Goal: Task Accomplishment & Management: Manage account settings

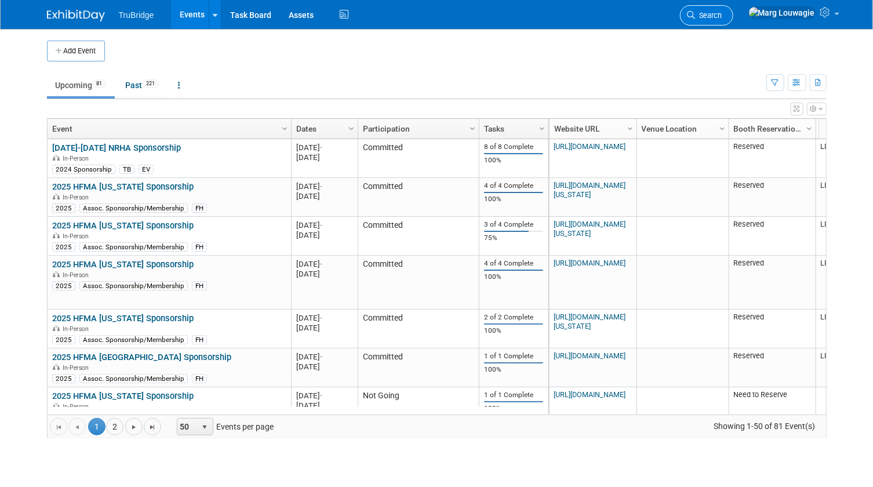
click at [733, 10] on link "Search" at bounding box center [706, 15] width 53 height 20
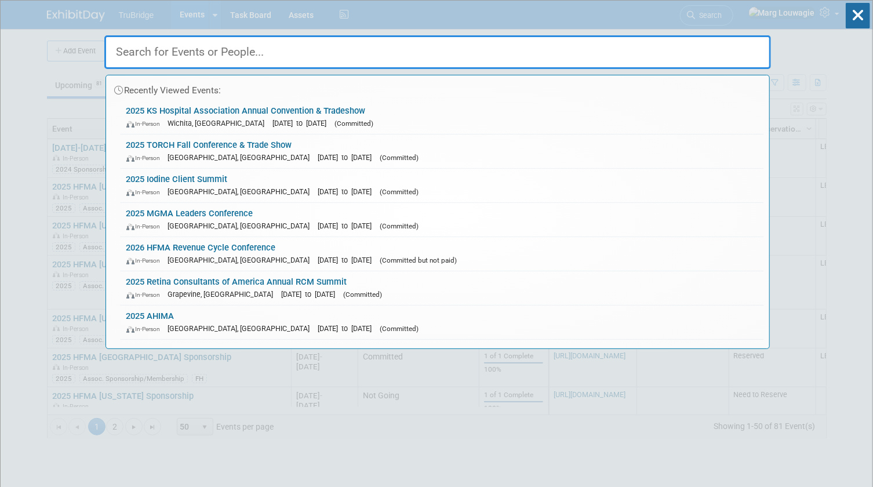
click at [737, 44] on input "text" at bounding box center [437, 52] width 667 height 34
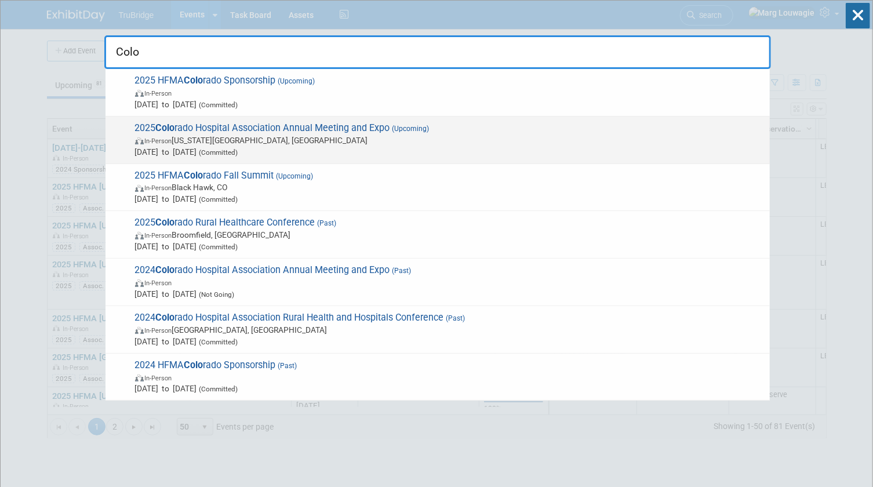
type input "Colo"
click at [321, 137] on span "In-Person Colorado Springs, CO" at bounding box center [449, 141] width 629 height 12
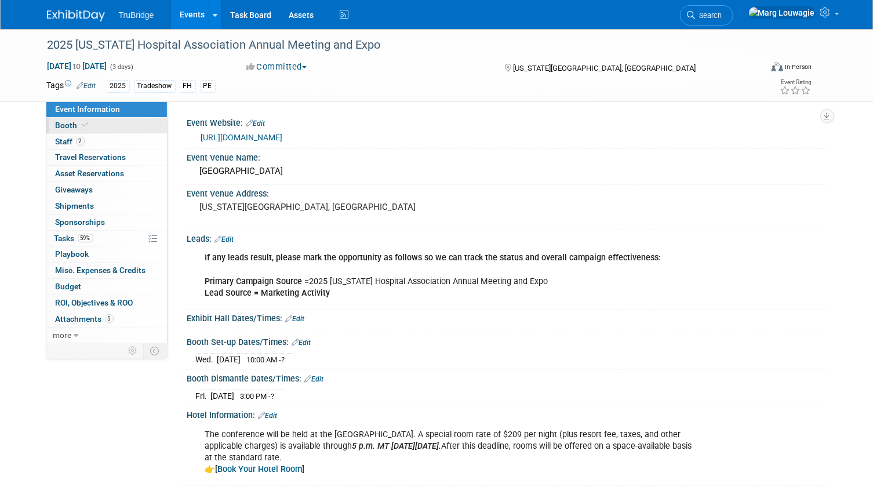
click at [113, 123] on link "Booth" at bounding box center [106, 126] width 121 height 16
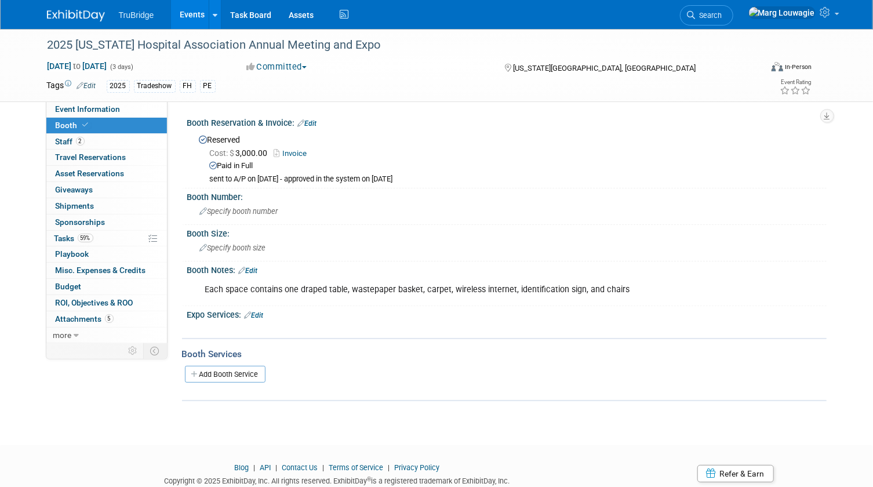
click at [260, 312] on link "Edit" at bounding box center [254, 315] width 19 height 8
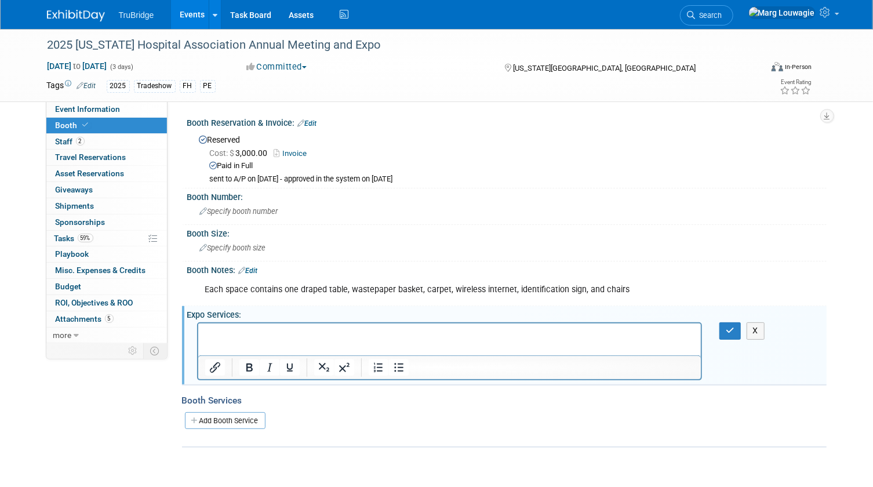
click at [260, 330] on p "Rich Text Area. Press ALT-0 for help." at bounding box center [450, 334] width 490 height 12
click at [725, 330] on button "button" at bounding box center [729, 330] width 21 height 17
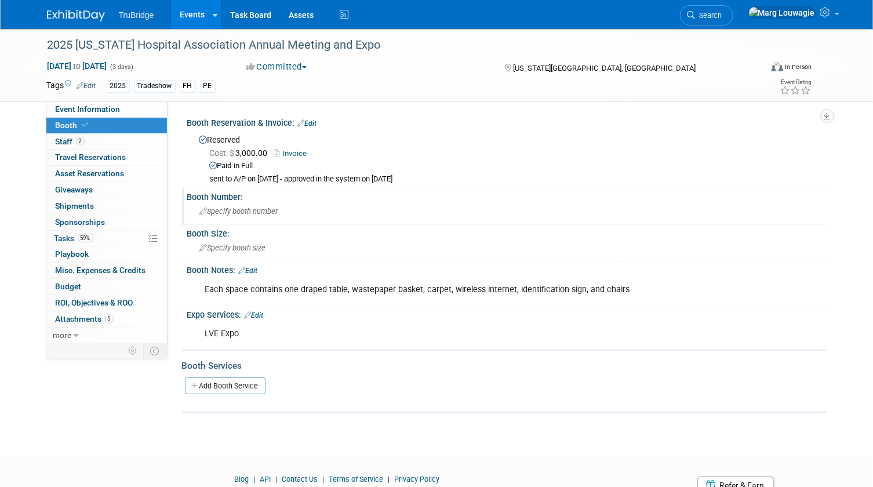
click at [239, 209] on span "Specify booth number" at bounding box center [239, 211] width 78 height 9
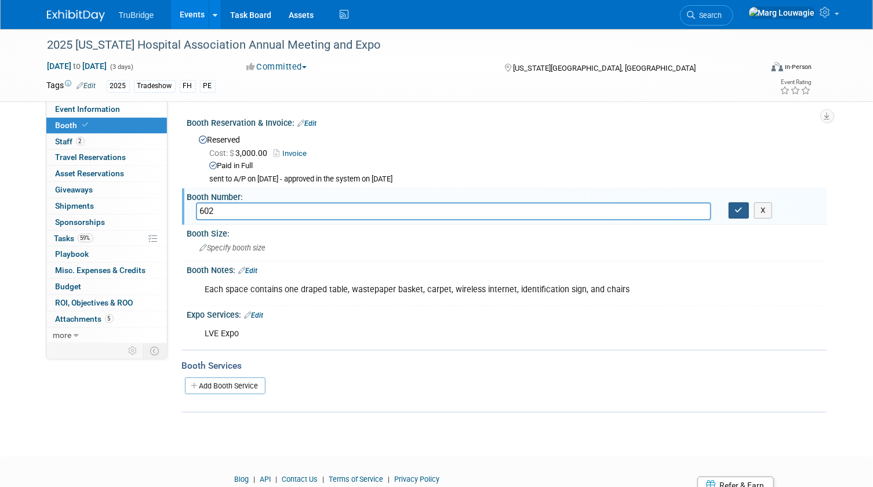
type input "602"
click at [739, 210] on icon "button" at bounding box center [739, 210] width 8 height 8
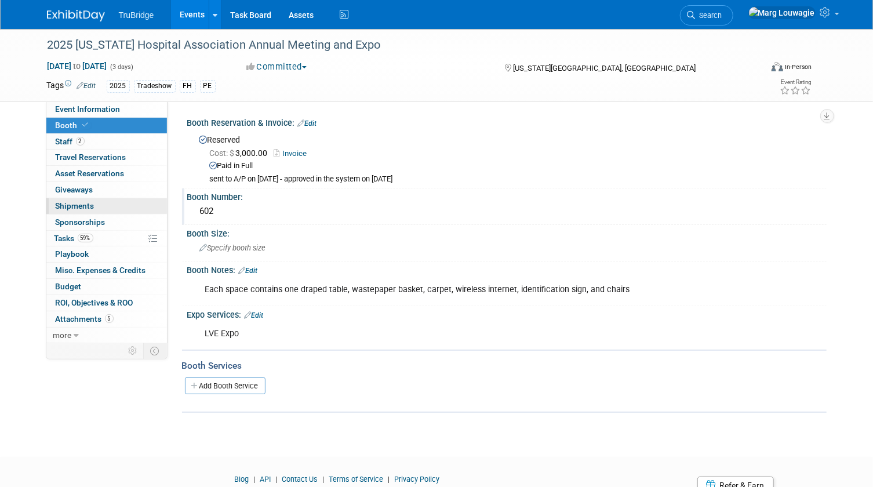
click at [81, 204] on span "Shipments 0" at bounding box center [75, 205] width 39 height 9
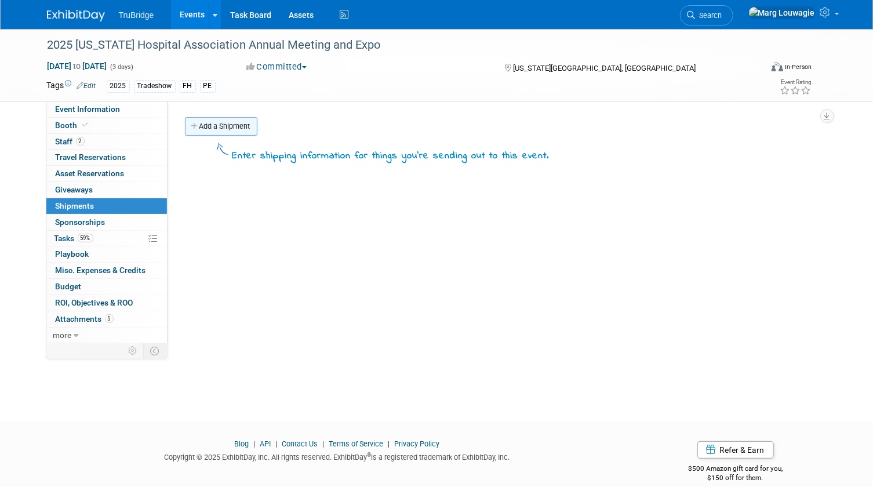
click at [233, 131] on link "Add a Shipment" at bounding box center [221, 126] width 72 height 19
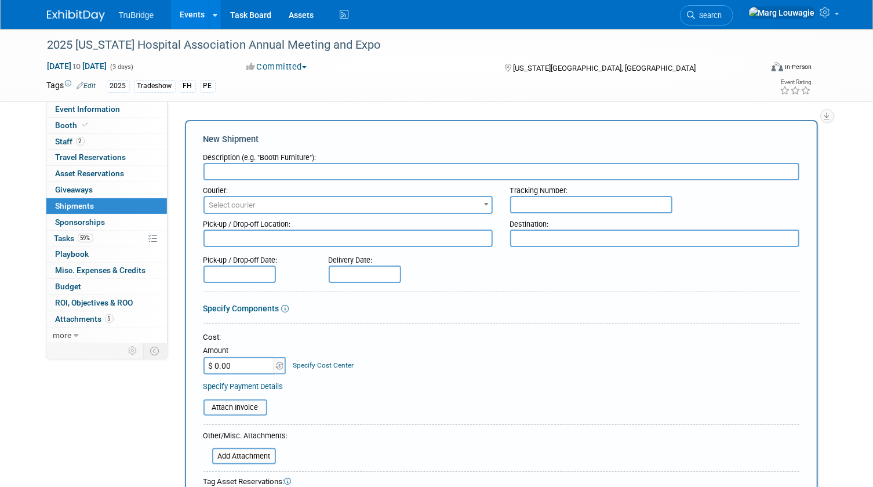
click at [243, 168] on input "text" at bounding box center [501, 171] width 596 height 17
type input "booth etc"
click at [250, 205] on span "Select courier" at bounding box center [232, 205] width 47 height 9
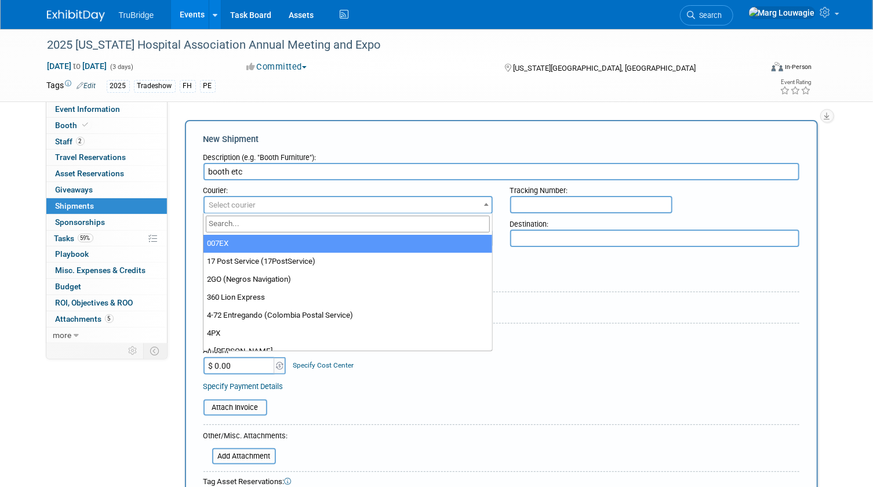
click at [268, 223] on input "search" at bounding box center [347, 224] width 283 height 17
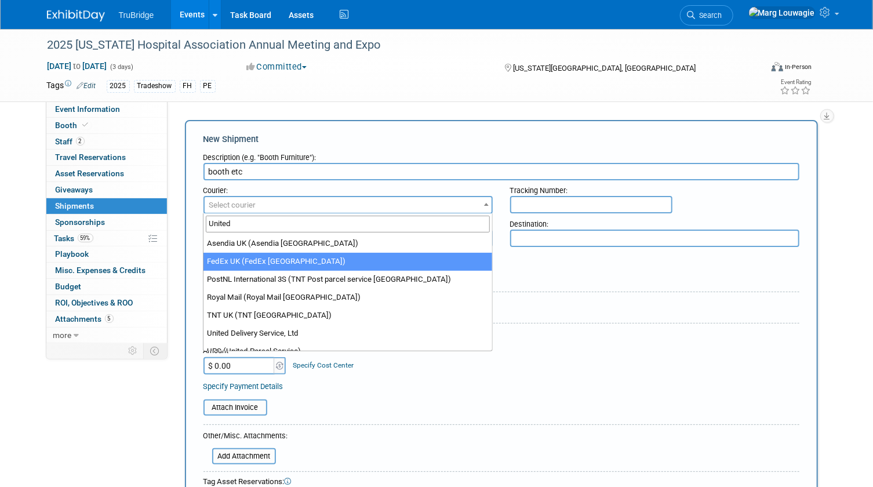
scroll to position [27, 0]
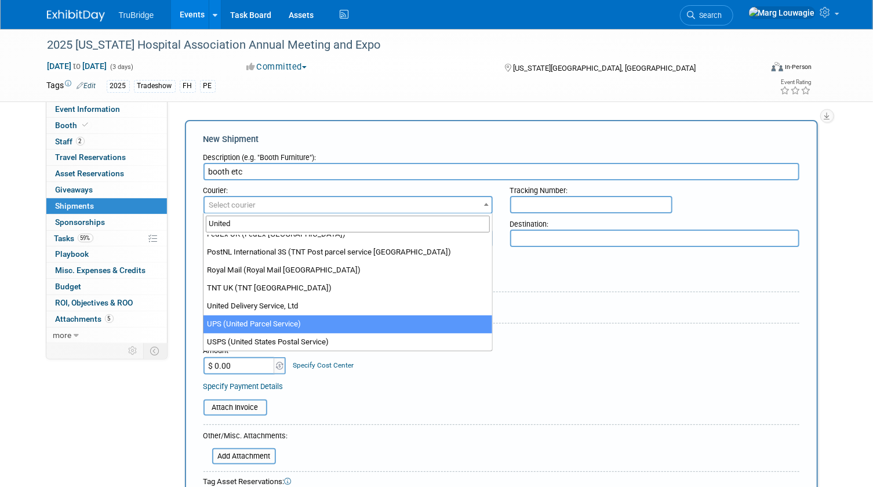
type input "United"
select select "508"
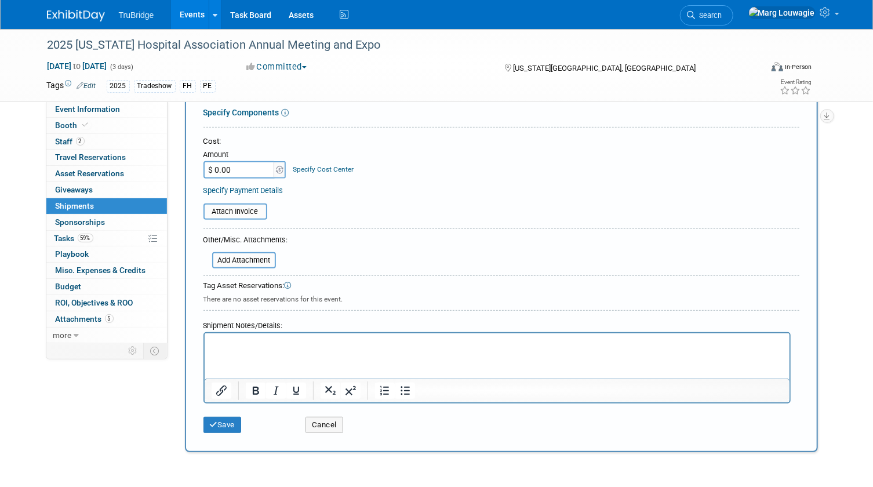
scroll to position [210, 0]
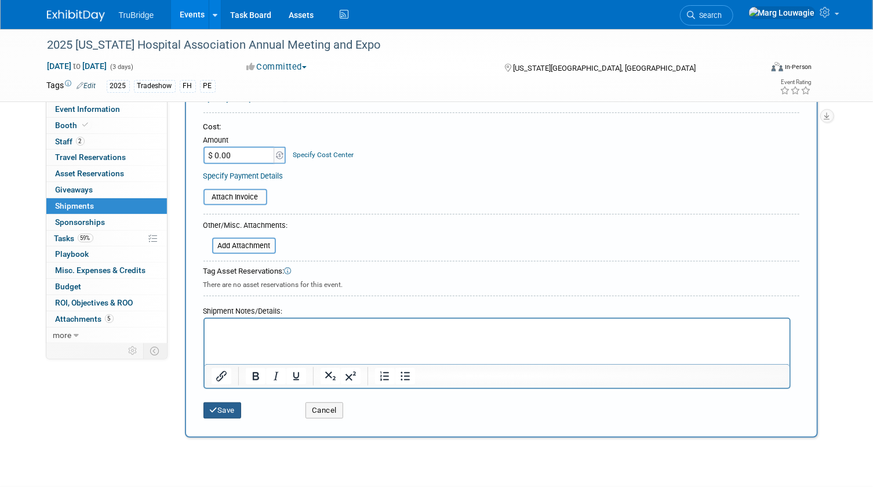
click at [234, 406] on button "Save" at bounding box center [222, 410] width 38 height 16
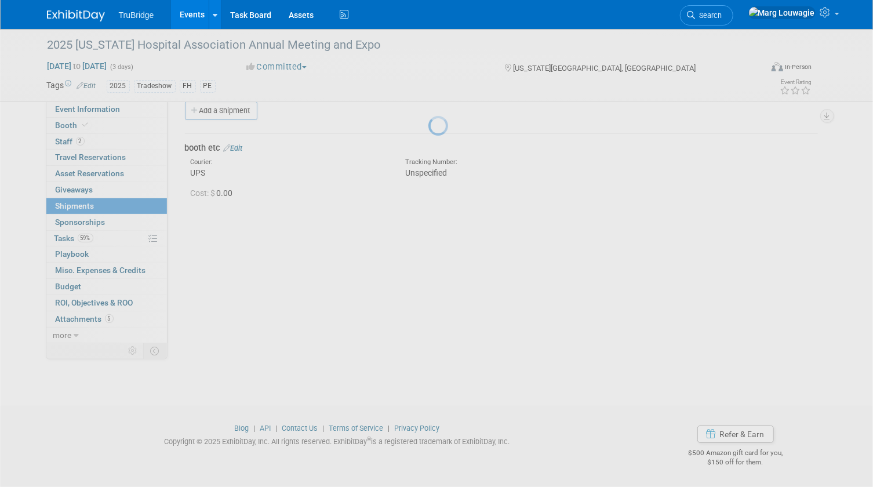
scroll to position [15, 0]
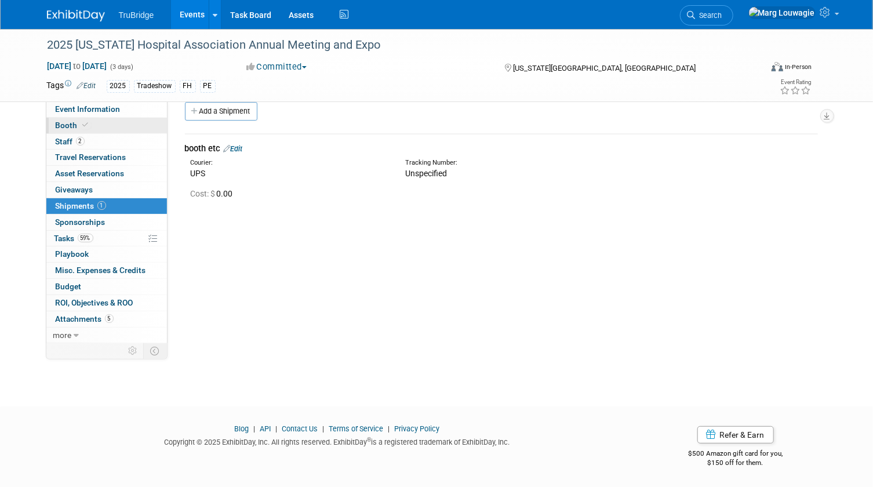
click at [90, 127] on link "Booth" at bounding box center [106, 126] width 121 height 16
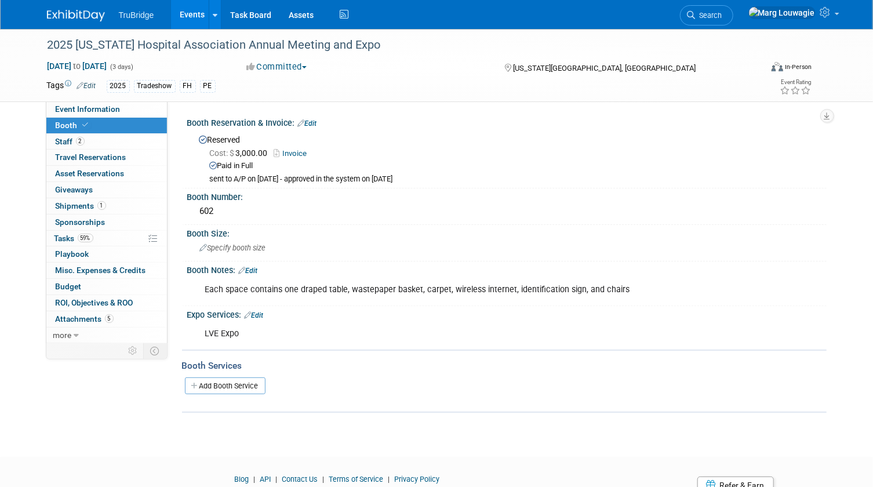
click at [261, 311] on link "Edit" at bounding box center [254, 315] width 19 height 8
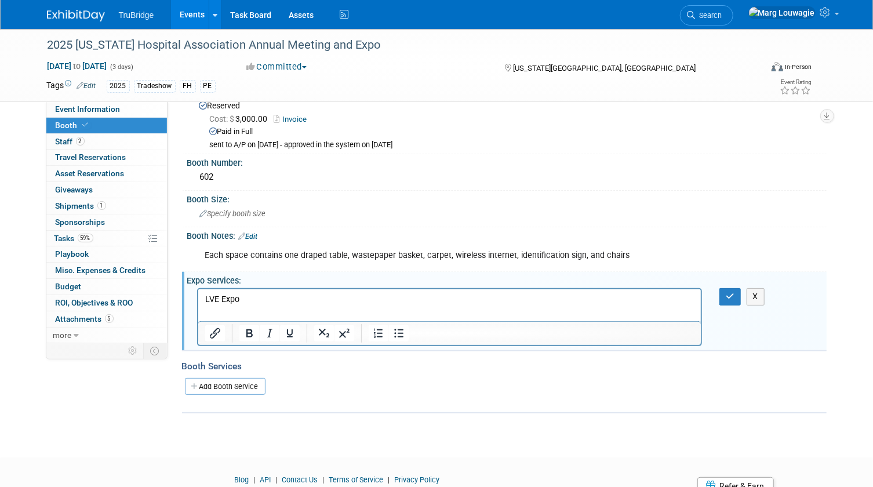
scroll to position [52, 0]
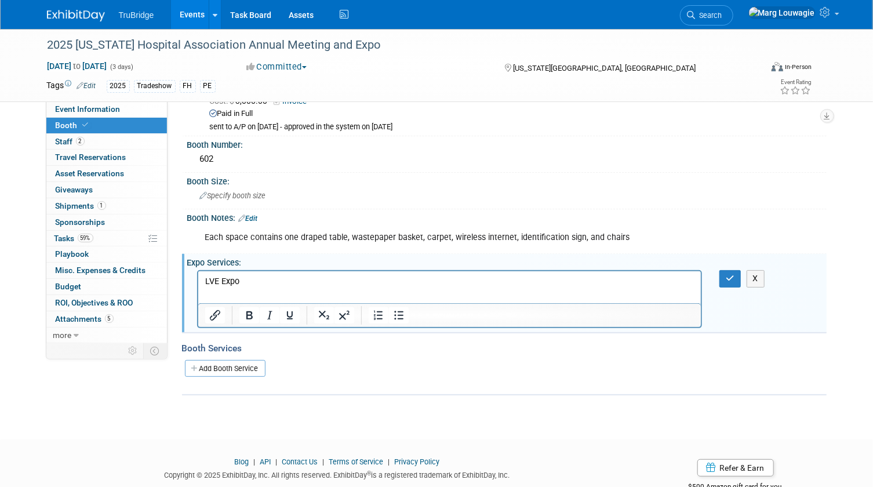
click at [271, 282] on p "LVE Expo" at bounding box center [450, 282] width 490 height 12
click at [272, 279] on p "LVE Expo" at bounding box center [450, 282] width 490 height 12
click at [730, 277] on icon "button" at bounding box center [730, 278] width 9 height 8
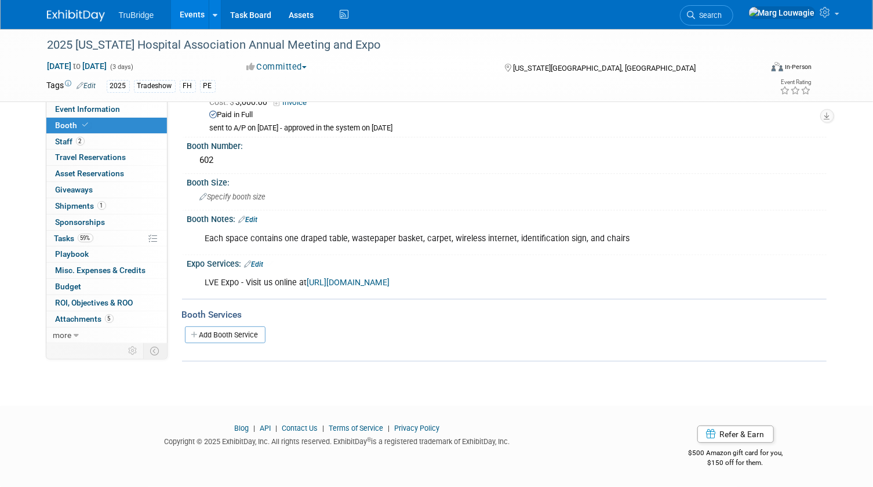
scroll to position [49, 0]
click at [365, 282] on link "[URL][DOMAIN_NAME]" at bounding box center [348, 284] width 83 height 10
click at [373, 283] on link "[URL][DOMAIN_NAME]" at bounding box center [348, 284] width 83 height 10
click at [722, 13] on span "Search" at bounding box center [709, 15] width 27 height 9
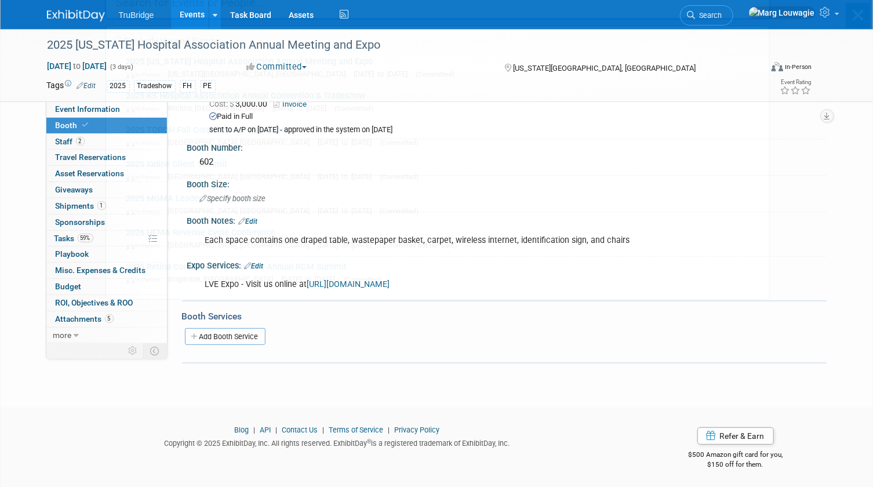
scroll to position [0, 0]
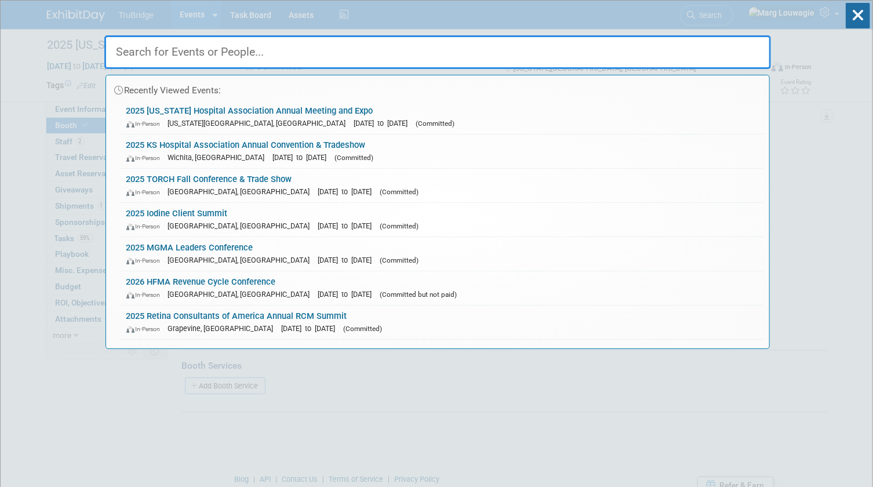
click at [731, 46] on input "text" at bounding box center [437, 52] width 667 height 34
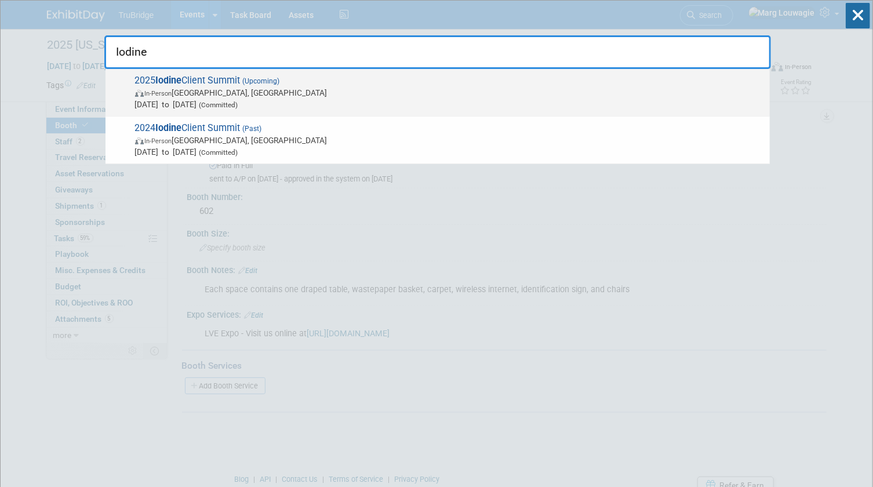
type input "Iodine"
click at [191, 95] on span "In-Person [GEOGRAPHIC_DATA], [GEOGRAPHIC_DATA]" at bounding box center [449, 93] width 629 height 12
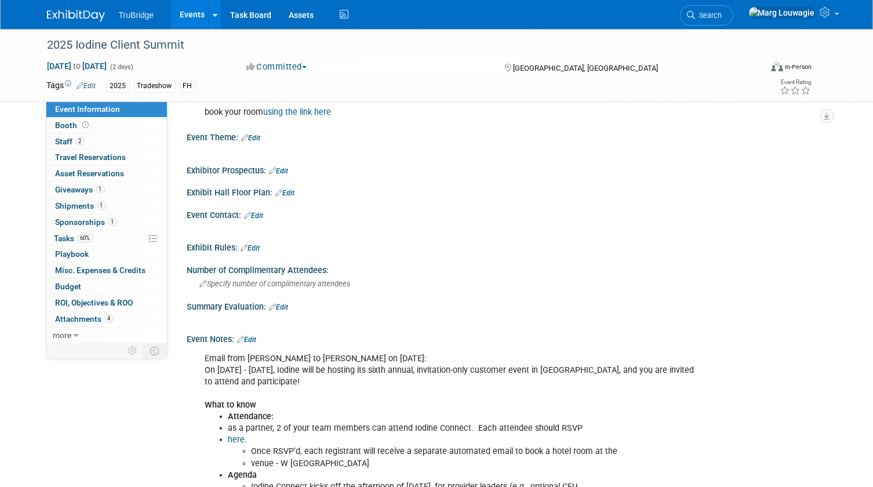
scroll to position [210, 0]
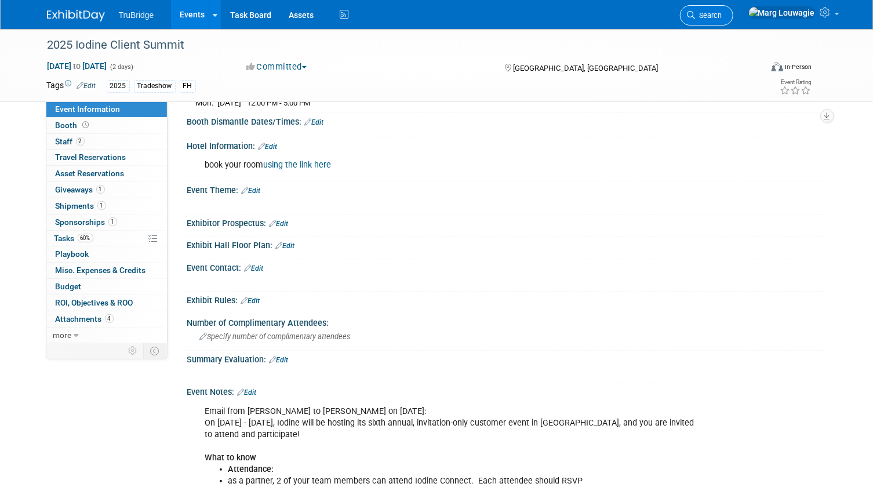
click at [722, 17] on span "Search" at bounding box center [709, 15] width 27 height 9
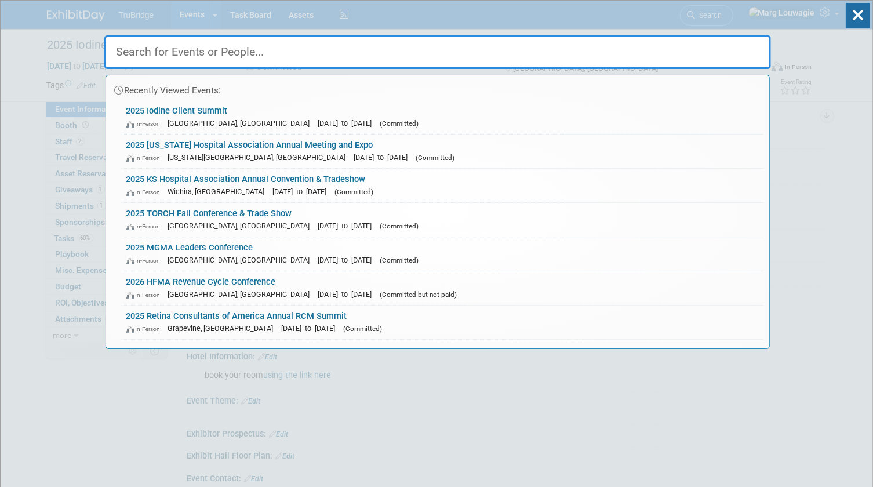
click at [641, 50] on input "text" at bounding box center [437, 52] width 667 height 34
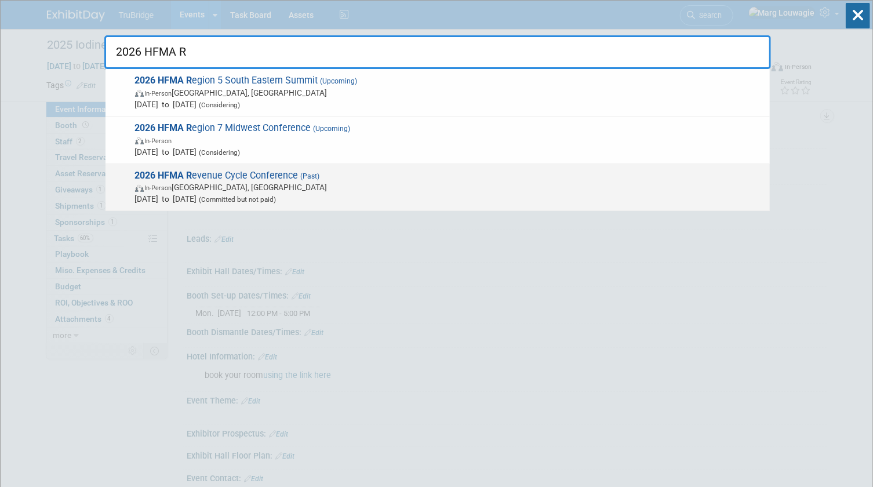
type input "2026 HFMA R"
click at [238, 174] on span "2026 HFMA R evenue Cycle Conference (Past) In-Person Dallas, TX Mar 18, 2025 to…" at bounding box center [448, 187] width 632 height 35
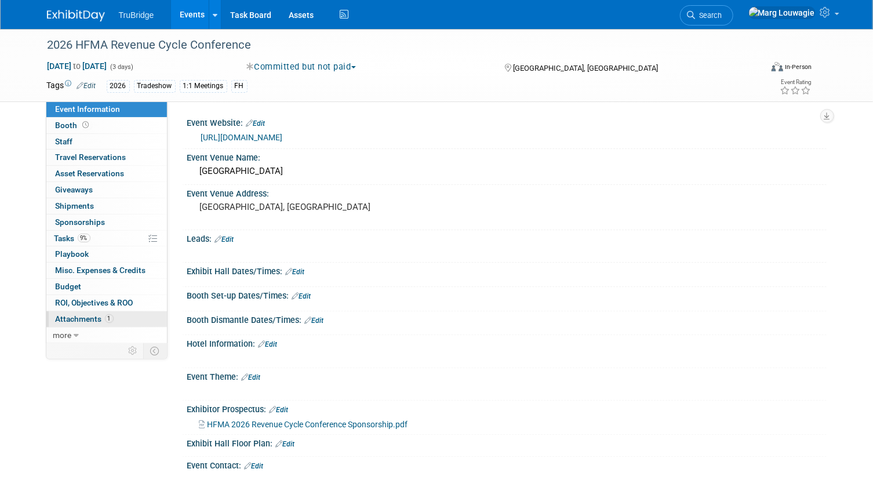
click at [93, 317] on span "Attachments 1" at bounding box center [85, 318] width 58 height 9
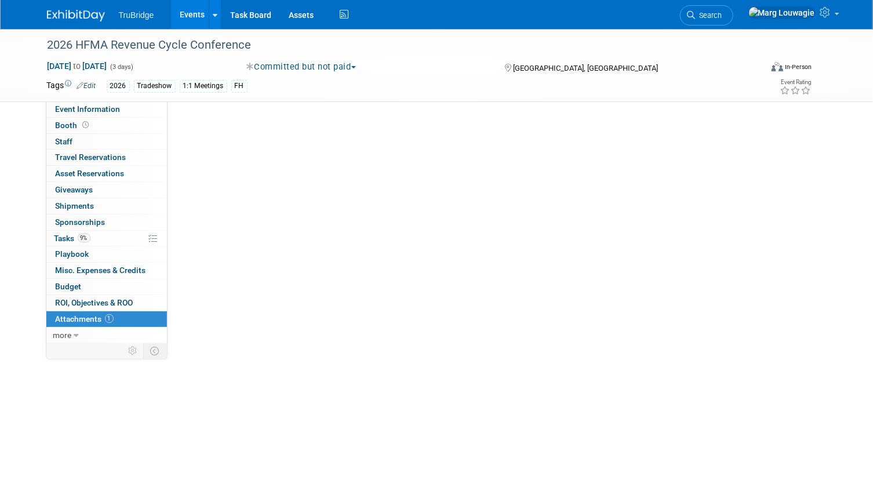
click at [93, 317] on span "Attachments 1" at bounding box center [85, 318] width 58 height 9
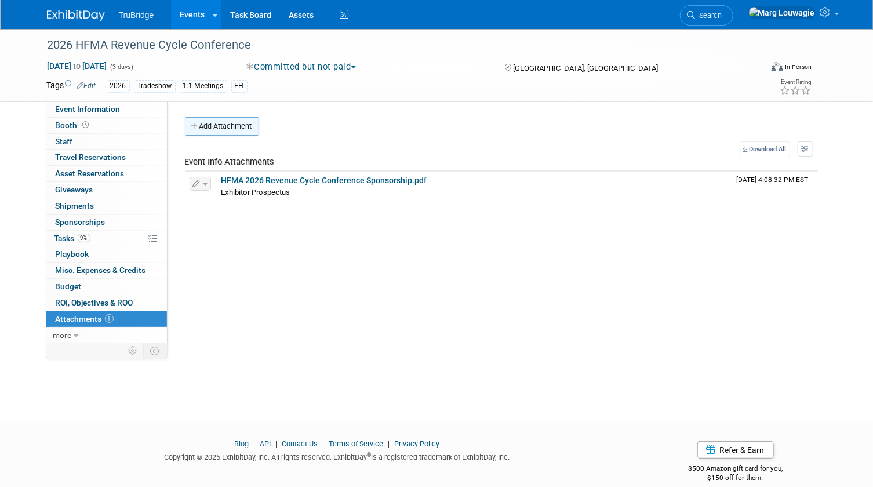
click at [248, 128] on button "Add Attachment" at bounding box center [222, 126] width 74 height 19
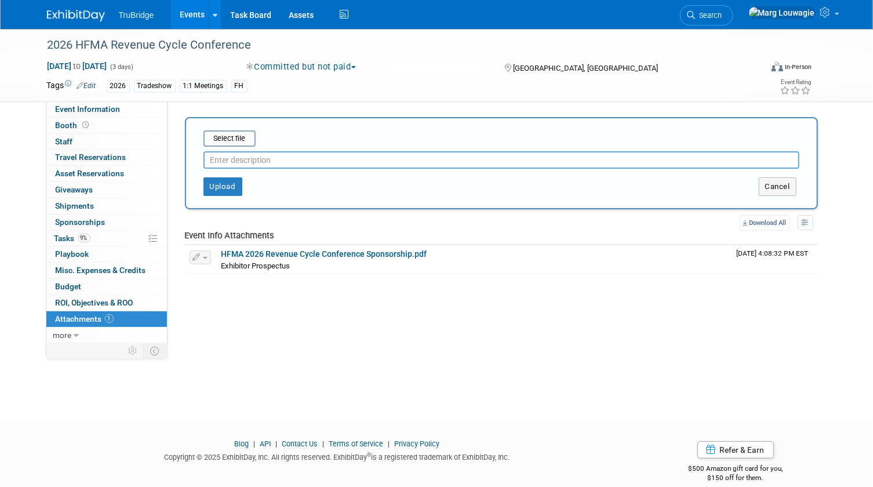
click at [261, 162] on input "text" at bounding box center [501, 159] width 596 height 17
type input "agreement signed by us"
click at [248, 139] on input "file" at bounding box center [186, 139] width 138 height 14
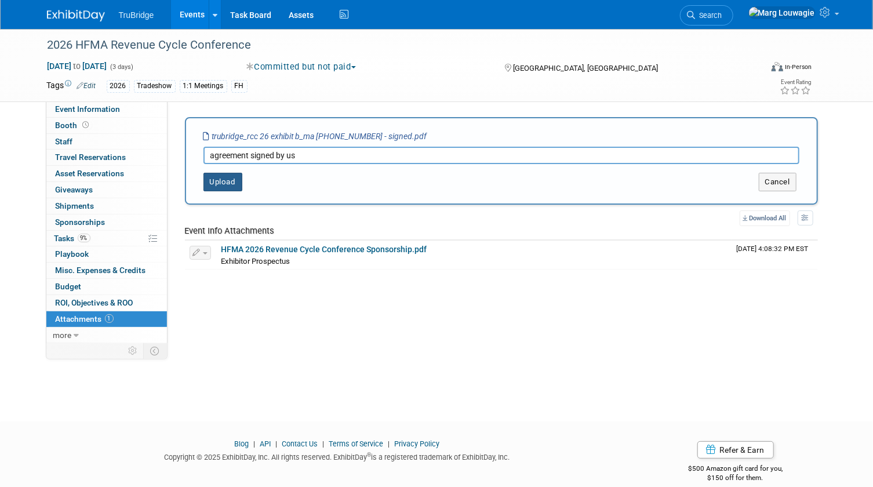
click at [229, 184] on button "Upload" at bounding box center [222, 182] width 39 height 19
